Goal: Find specific page/section: Find specific page/section

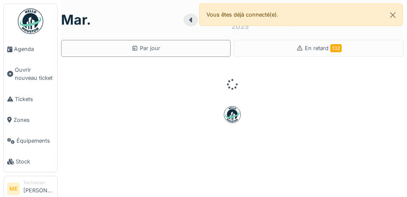
click at [17, 49] on span "Agenda" at bounding box center [34, 49] width 40 height 8
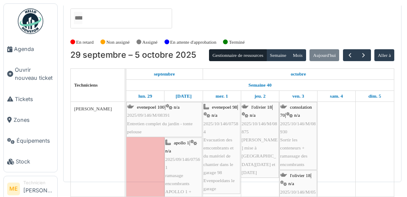
scroll to position [50, 0]
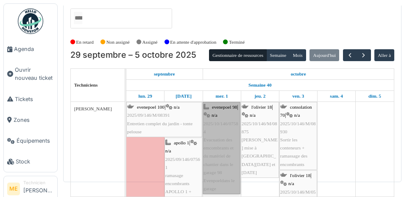
click at [217, 111] on link "evenepoel 98 | n/a 2025/10/146/07584 Evacuation des emcombrants et du matériel …" at bounding box center [222, 148] width 38 height 92
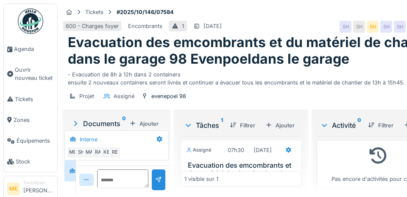
click at [274, 72] on div "- Evacuation de 8h à 12h dans 2 containers ensuite 2 nouveaux containers seront…" at bounding box center [254, 77] width 372 height 20
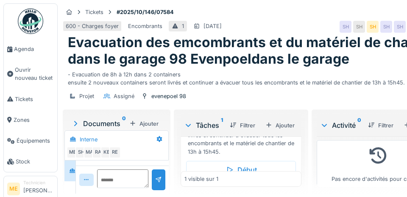
scroll to position [88, 0]
click at [220, 185] on div "…" at bounding box center [218, 187] width 12 height 12
